Goal: Task Accomplishment & Management: Use online tool/utility

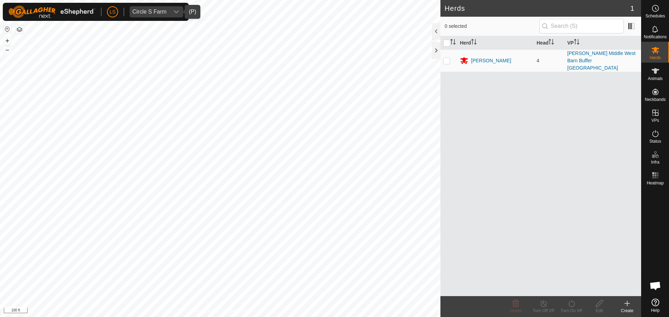
click at [175, 14] on icon "dropdown trigger" at bounding box center [176, 12] width 6 height 6
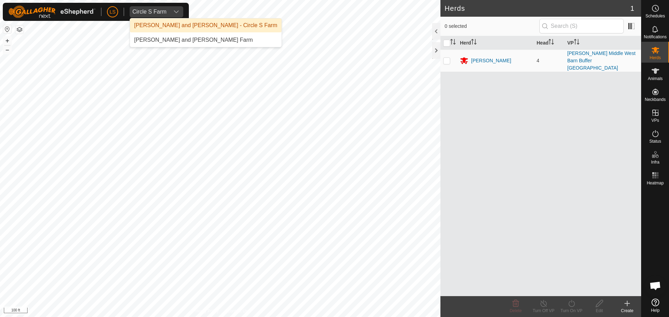
click at [174, 23] on li "[PERSON_NAME] and [PERSON_NAME] - Circle S Farm" at bounding box center [205, 25] width 151 height 14
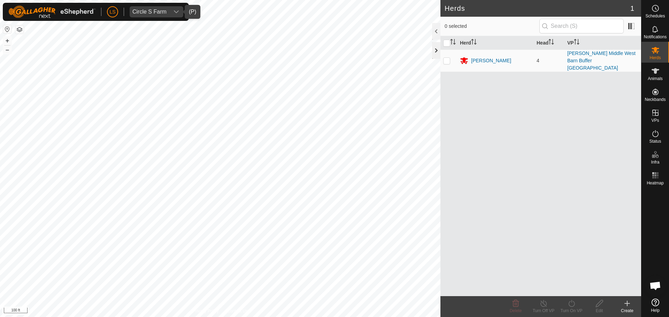
click at [434, 48] on div at bounding box center [436, 50] width 8 height 17
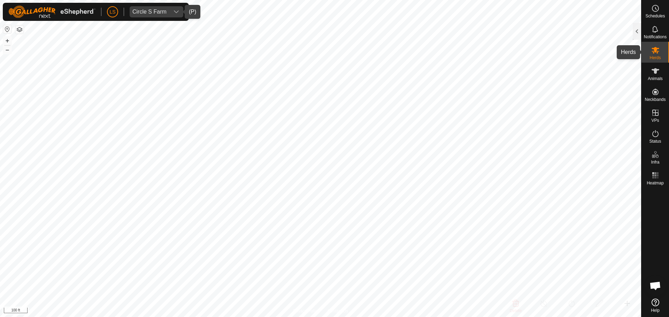
click at [652, 48] on icon at bounding box center [655, 50] width 8 height 8
click at [636, 28] on div at bounding box center [636, 31] width 8 height 17
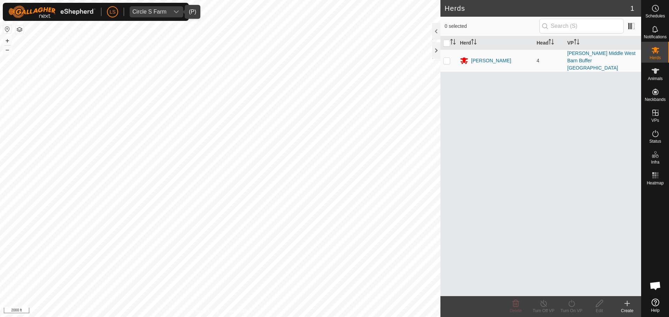
click at [439, 317] on html "LS Circle S Farm Schedules Notifications Herds Animals Neckbands VPs Status Inf…" at bounding box center [334, 158] width 669 height 317
click at [229, 317] on html "LS Circle S Farm Schedules Notifications Herds Animals Neckbands VPs Status Inf…" at bounding box center [334, 158] width 669 height 317
click at [155, 317] on html "LS Circle S Farm Schedules Notifications Herds Animals Neckbands VPs Status Inf…" at bounding box center [334, 158] width 669 height 317
click at [176, 15] on div "dropdown trigger" at bounding box center [176, 11] width 14 height 11
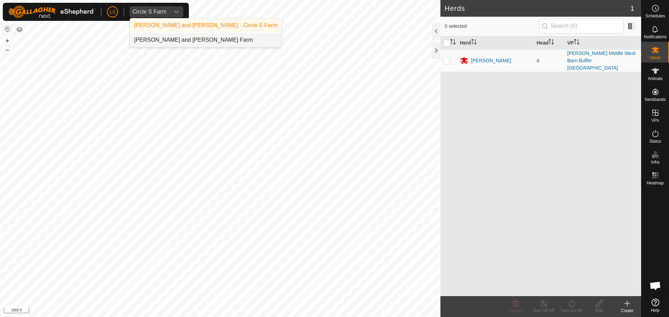
click at [181, 38] on li "[PERSON_NAME] and [PERSON_NAME] Farm" at bounding box center [205, 40] width 151 height 14
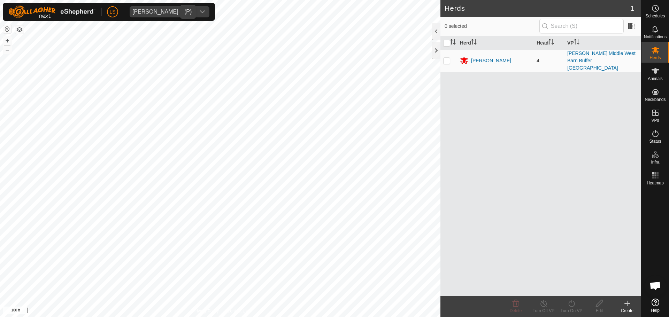
click at [200, 12] on icon "dropdown trigger" at bounding box center [203, 12] width 6 height 6
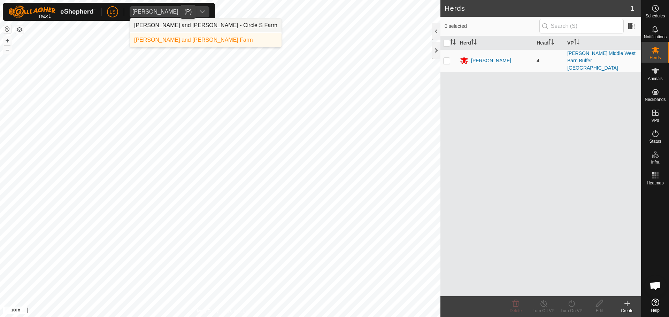
click at [177, 23] on li "[PERSON_NAME] and [PERSON_NAME] - Circle S Farm" at bounding box center [205, 25] width 151 height 14
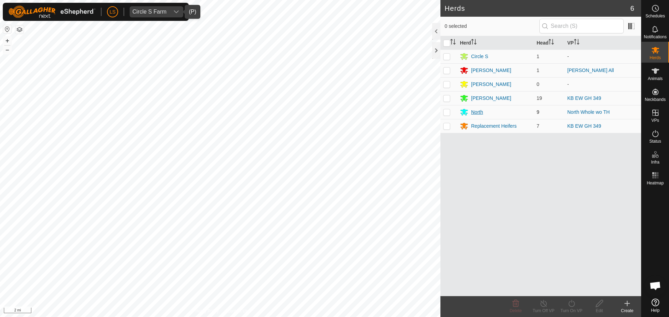
click at [471, 110] on div "North" at bounding box center [477, 112] width 12 height 7
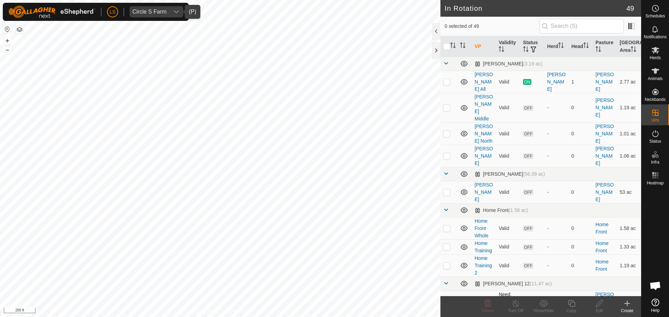
checkbox input "true"
click at [571, 302] on icon at bounding box center [571, 303] width 7 height 7
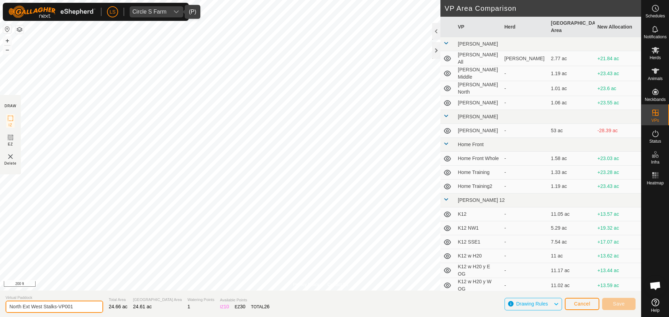
click at [78, 307] on input "North Ext West Stalks-VP001" at bounding box center [55, 307] width 98 height 12
type input "North Ext West Stalks-South half"
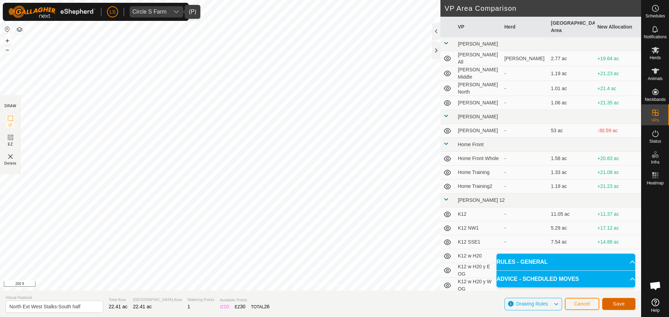
click at [615, 306] on span "Save" at bounding box center [619, 304] width 12 height 6
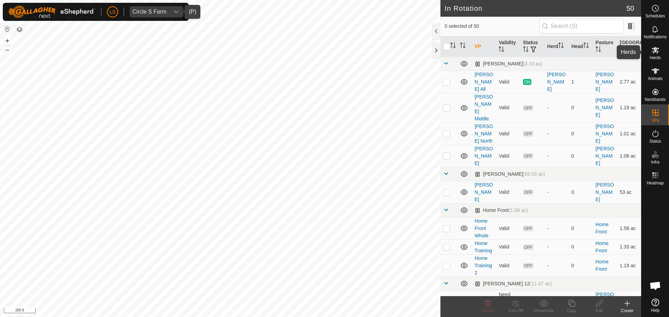
click at [654, 56] on span "Herds" at bounding box center [654, 58] width 11 height 4
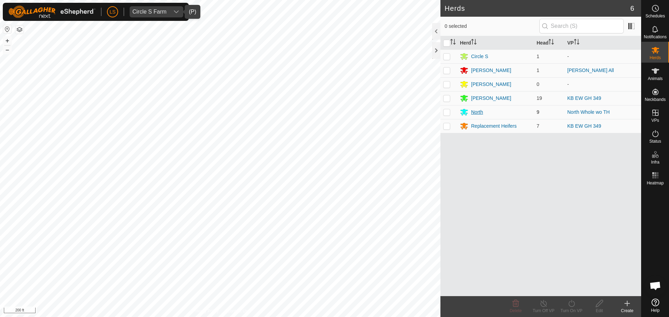
click at [474, 115] on div "North" at bounding box center [477, 112] width 12 height 7
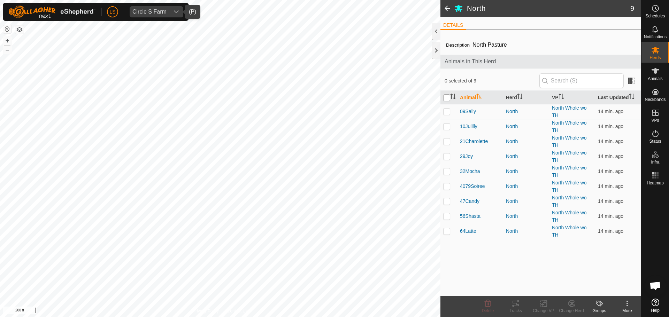
click at [448, 99] on input "checkbox" at bounding box center [446, 97] width 7 height 7
checkbox input "true"
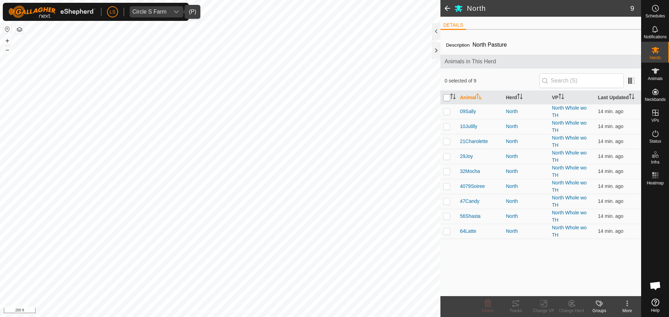
checkbox input "true"
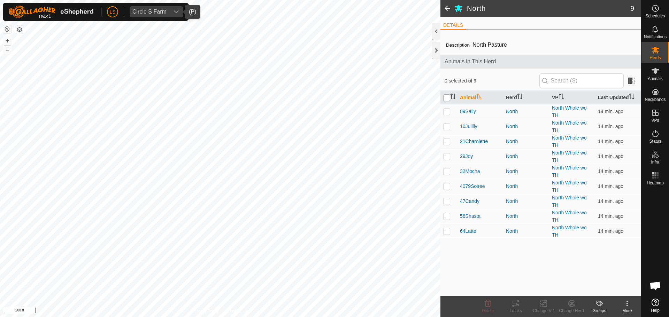
checkbox input "true"
click at [545, 308] on div "Change VP" at bounding box center [543, 311] width 28 height 6
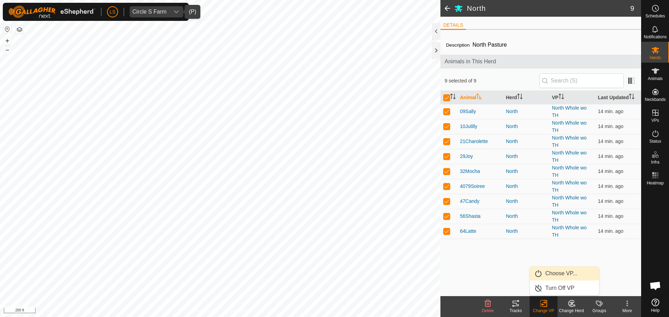
click at [549, 275] on link "Choose VP..." at bounding box center [564, 274] width 69 height 14
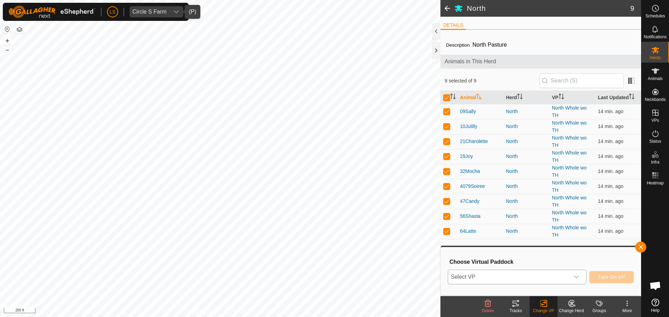
click at [577, 277] on icon "dropdown trigger" at bounding box center [576, 277] width 6 height 6
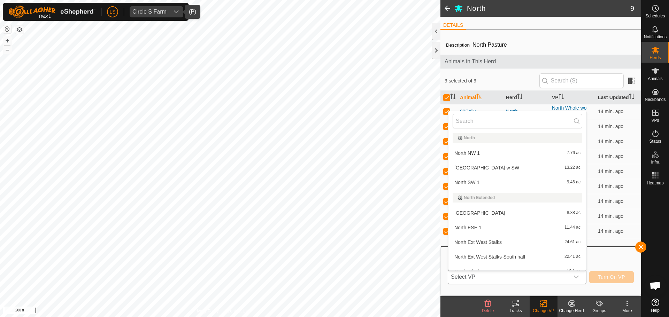
scroll to position [719, 0]
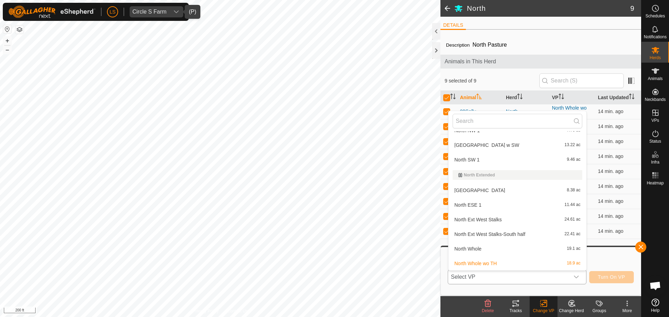
click at [483, 234] on li "North Ext West Stalks-South half 22.41 ac" at bounding box center [517, 234] width 138 height 14
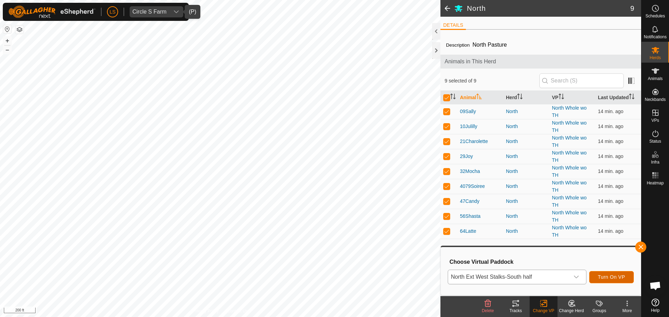
click at [599, 273] on button "Turn On VP" at bounding box center [611, 277] width 45 height 12
